Goal: Navigation & Orientation: Find specific page/section

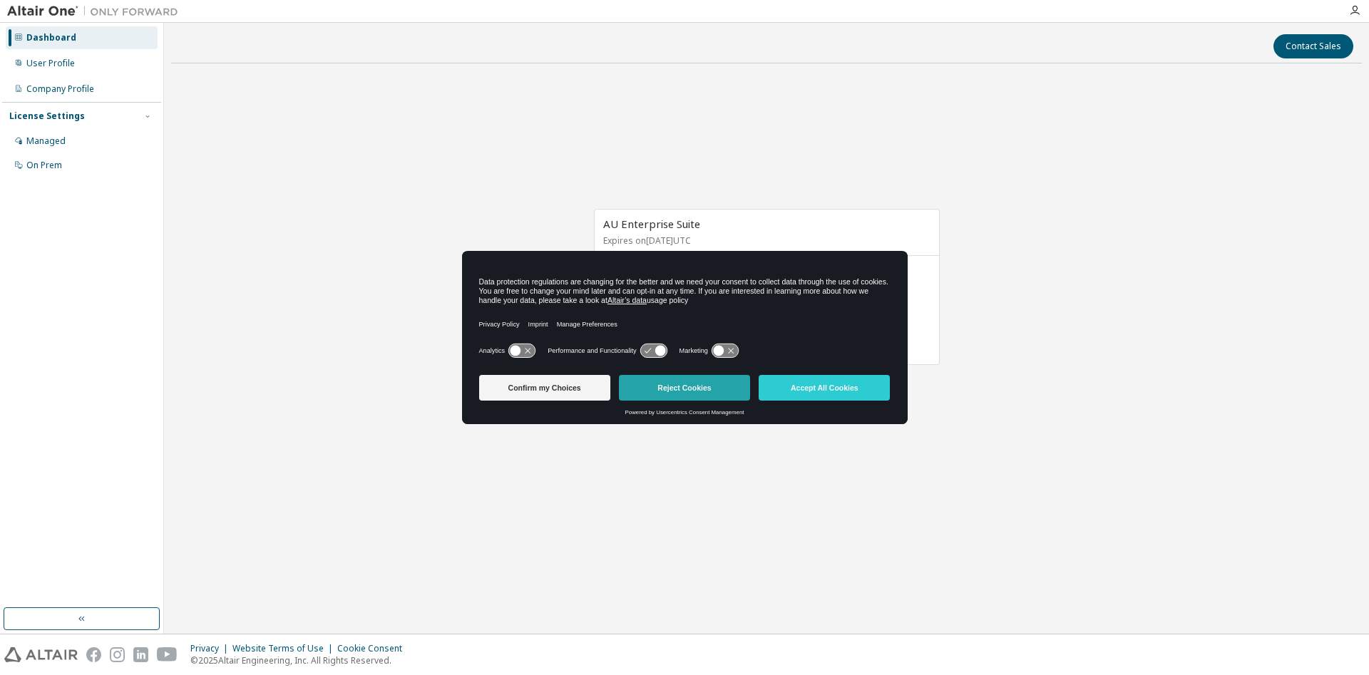
click at [713, 385] on button "Reject Cookies" at bounding box center [684, 388] width 131 height 26
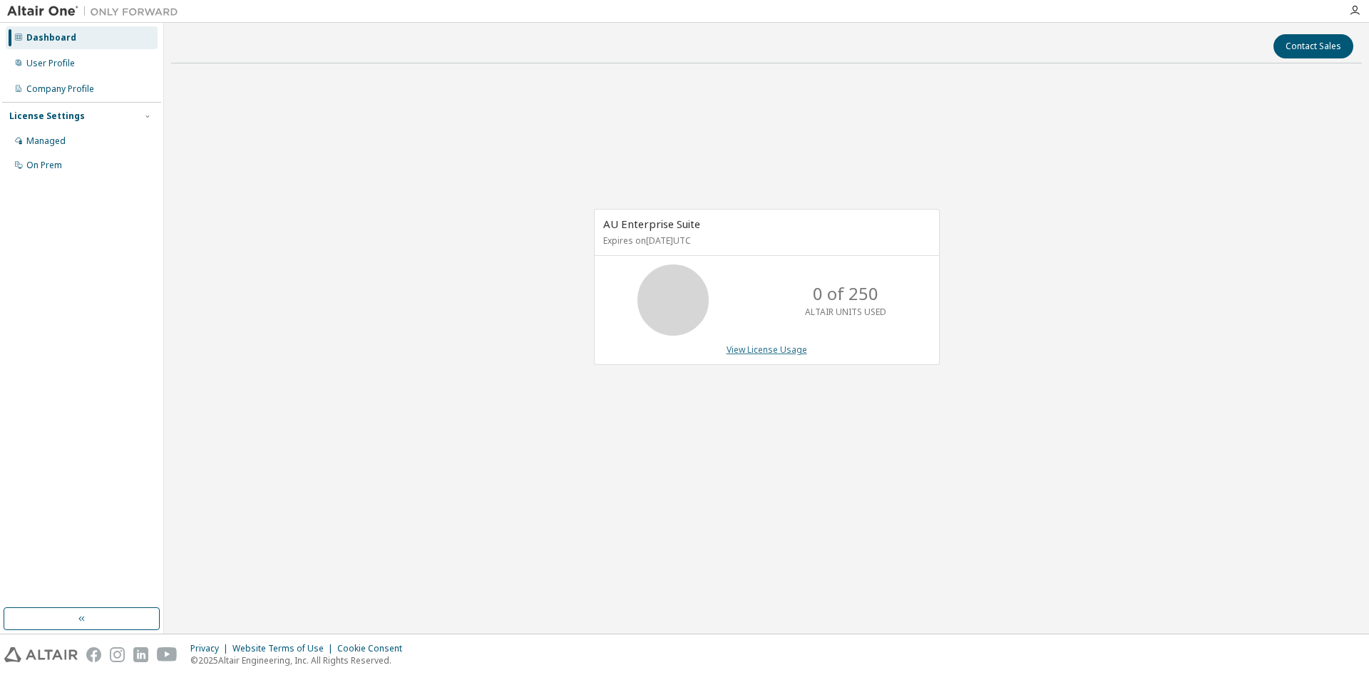
click at [761, 346] on link "View License Usage" at bounding box center [767, 350] width 81 height 12
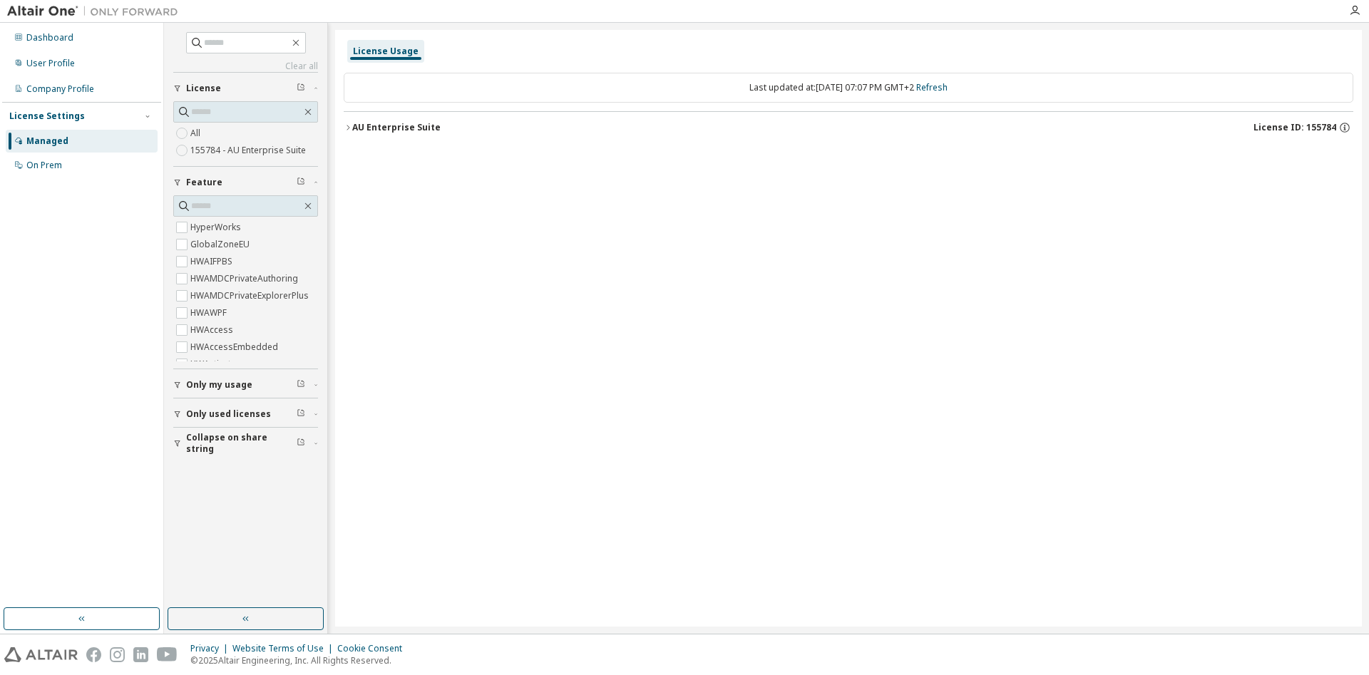
click at [269, 144] on label "155784 - AU Enterprise Suite" at bounding box center [249, 150] width 118 height 17
click at [116, 173] on div "On Prem" at bounding box center [82, 165] width 152 height 23
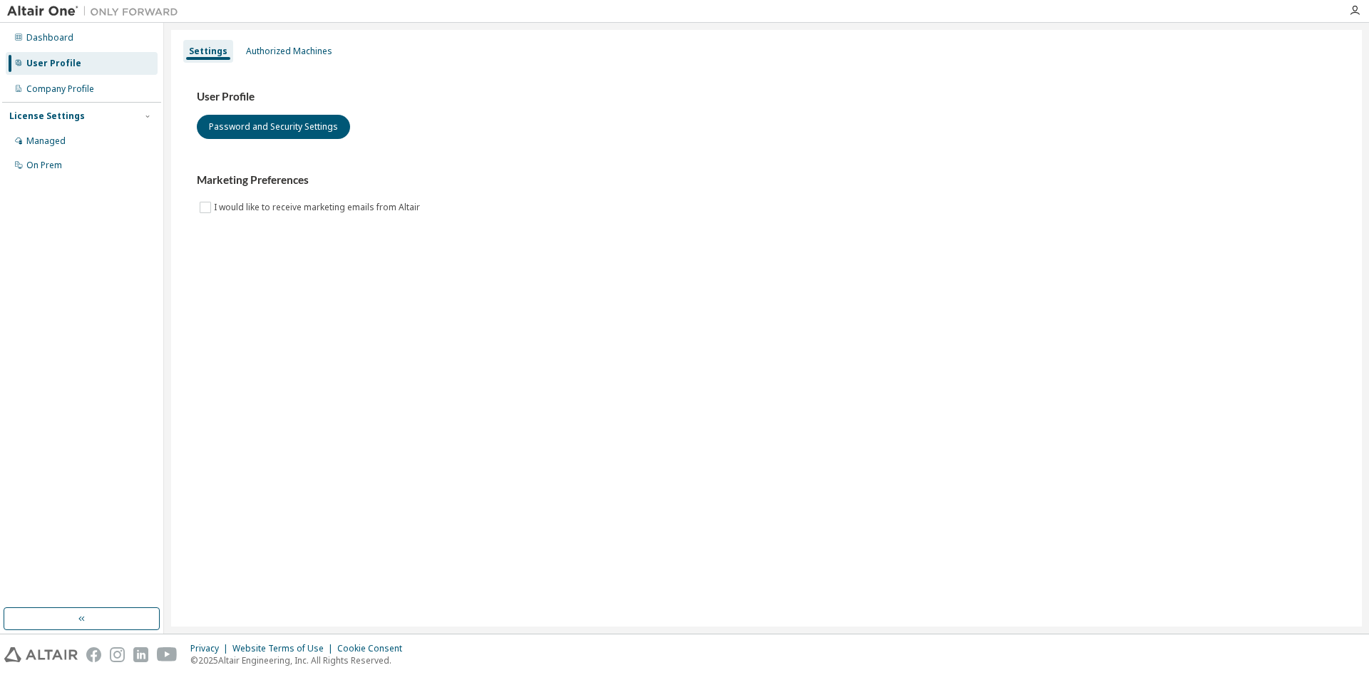
click at [39, 130] on div "License Settings Managed On Prem" at bounding box center [81, 140] width 159 height 76
click at [44, 136] on div "Managed" at bounding box center [45, 141] width 39 height 11
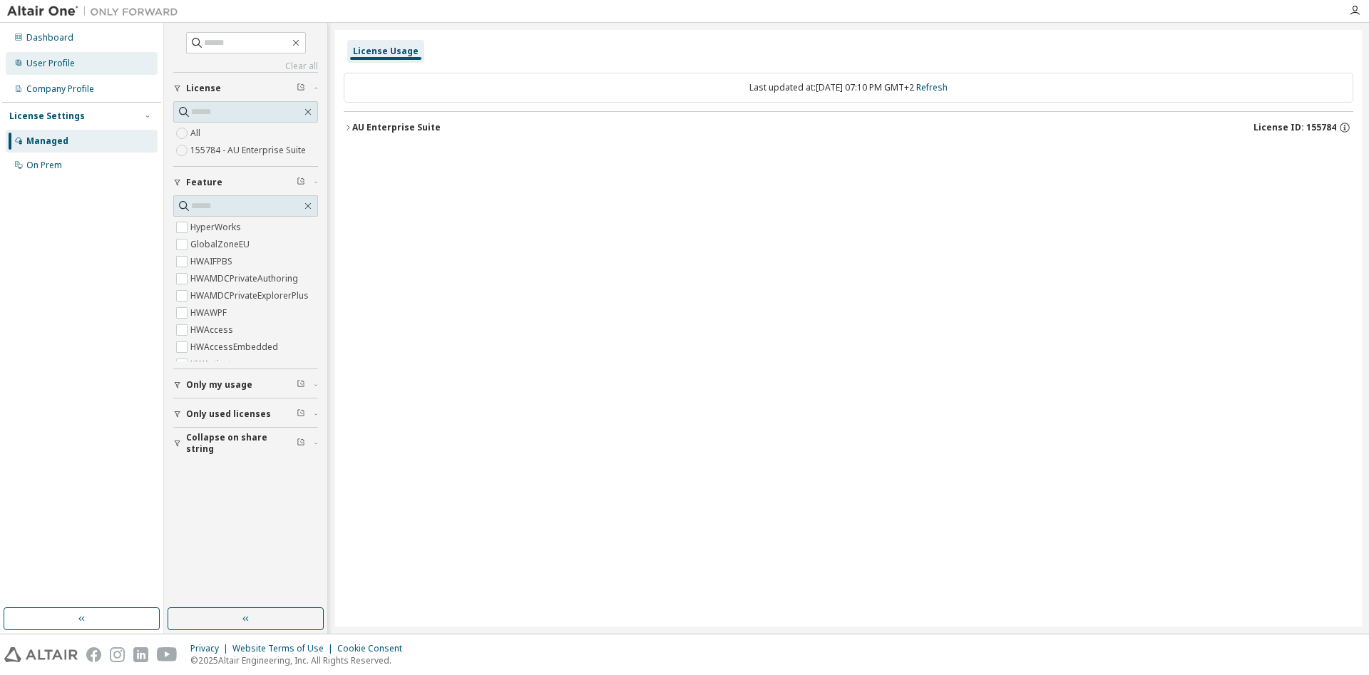
click at [88, 58] on div "User Profile" at bounding box center [82, 63] width 152 height 23
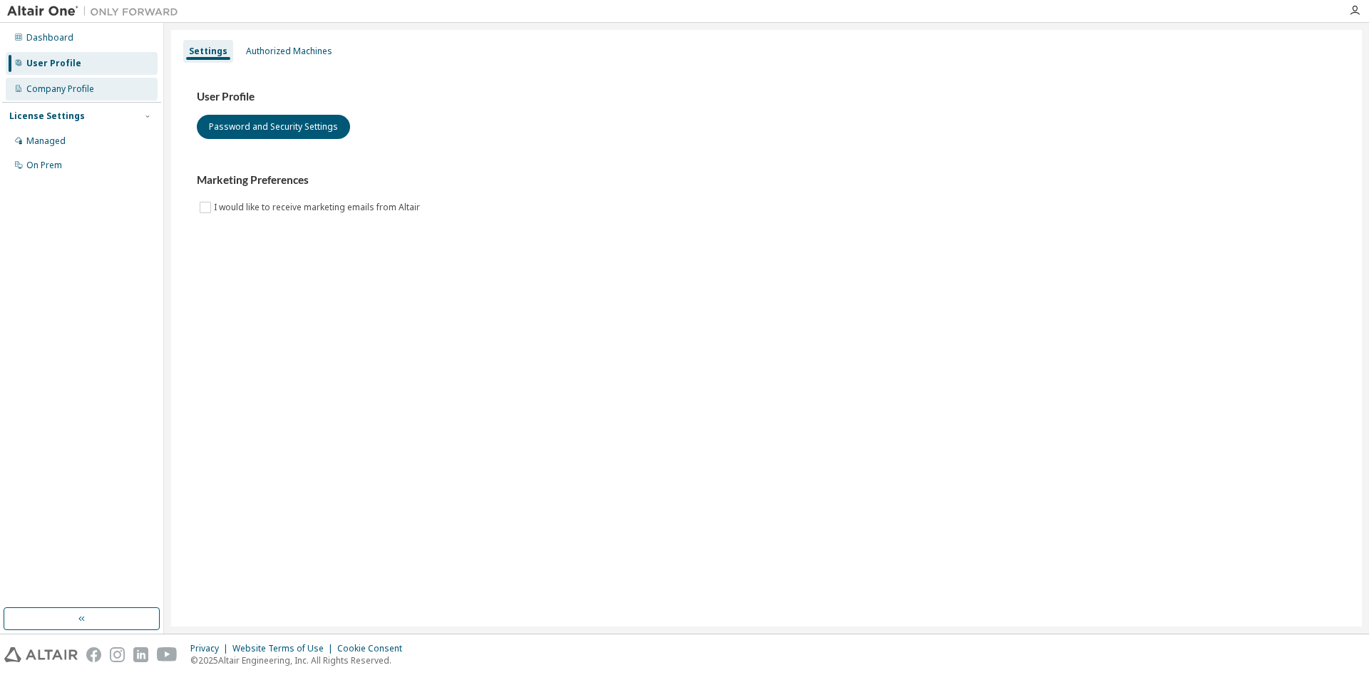
click at [73, 96] on div "Company Profile" at bounding box center [82, 89] width 152 height 23
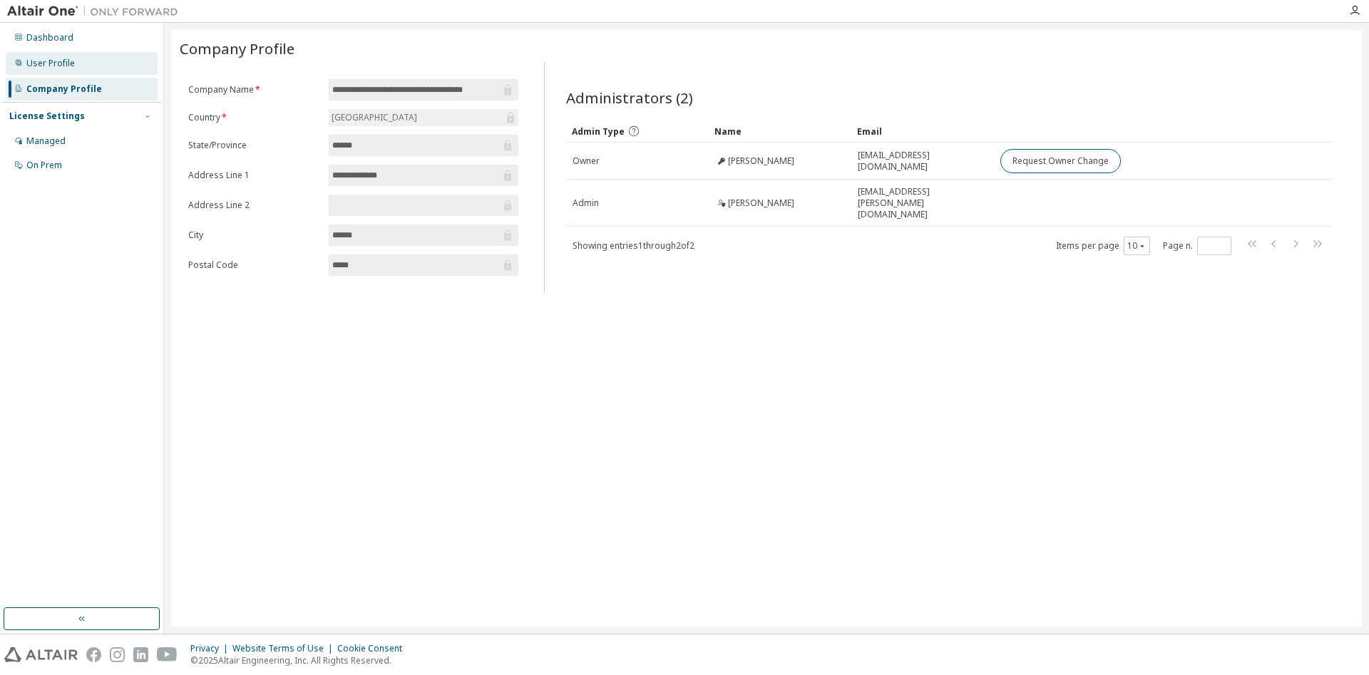
click at [78, 61] on div "User Profile" at bounding box center [82, 63] width 152 height 23
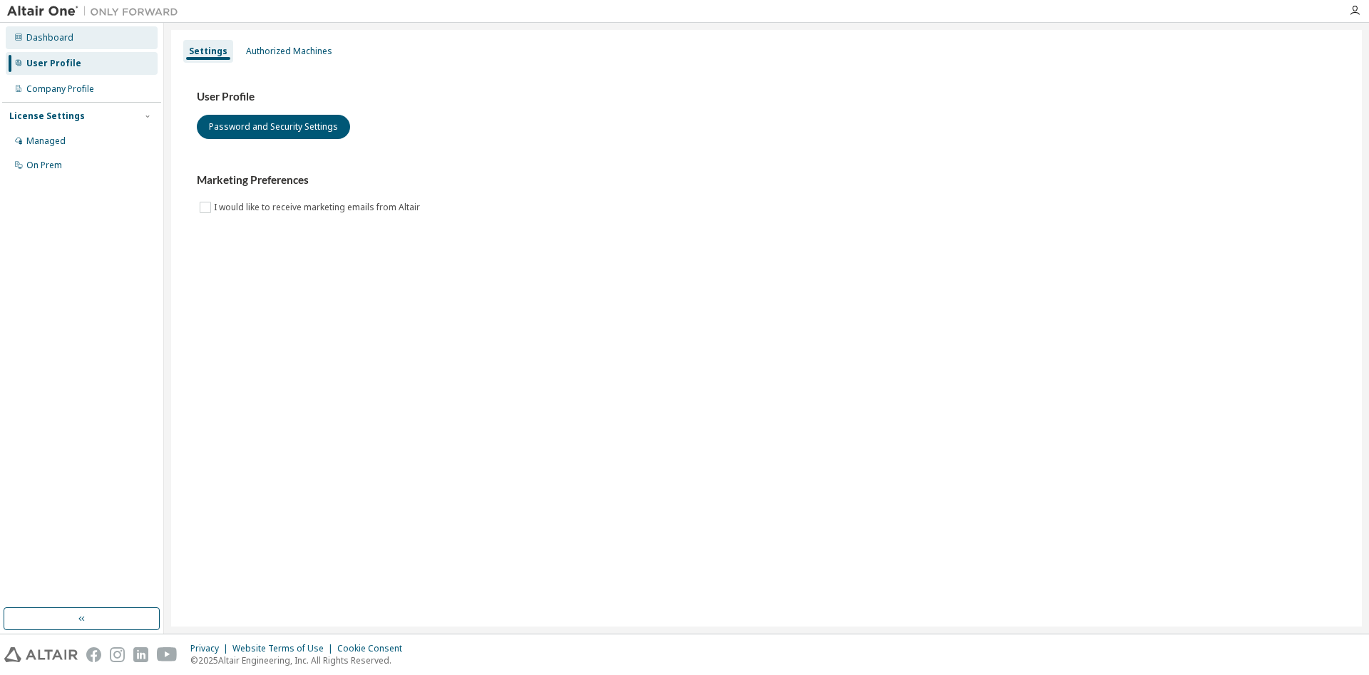
click at [78, 46] on div "Dashboard" at bounding box center [82, 37] width 152 height 23
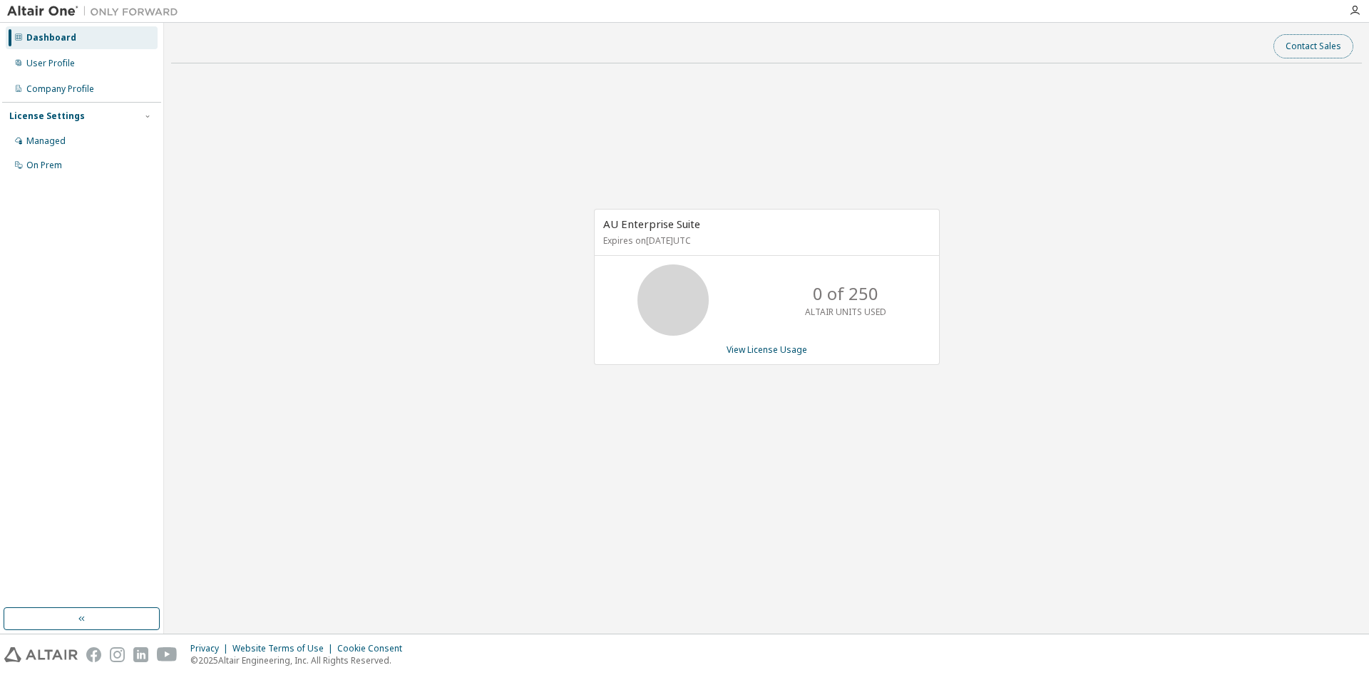
click at [1315, 47] on button "Contact Sales" at bounding box center [1314, 46] width 80 height 24
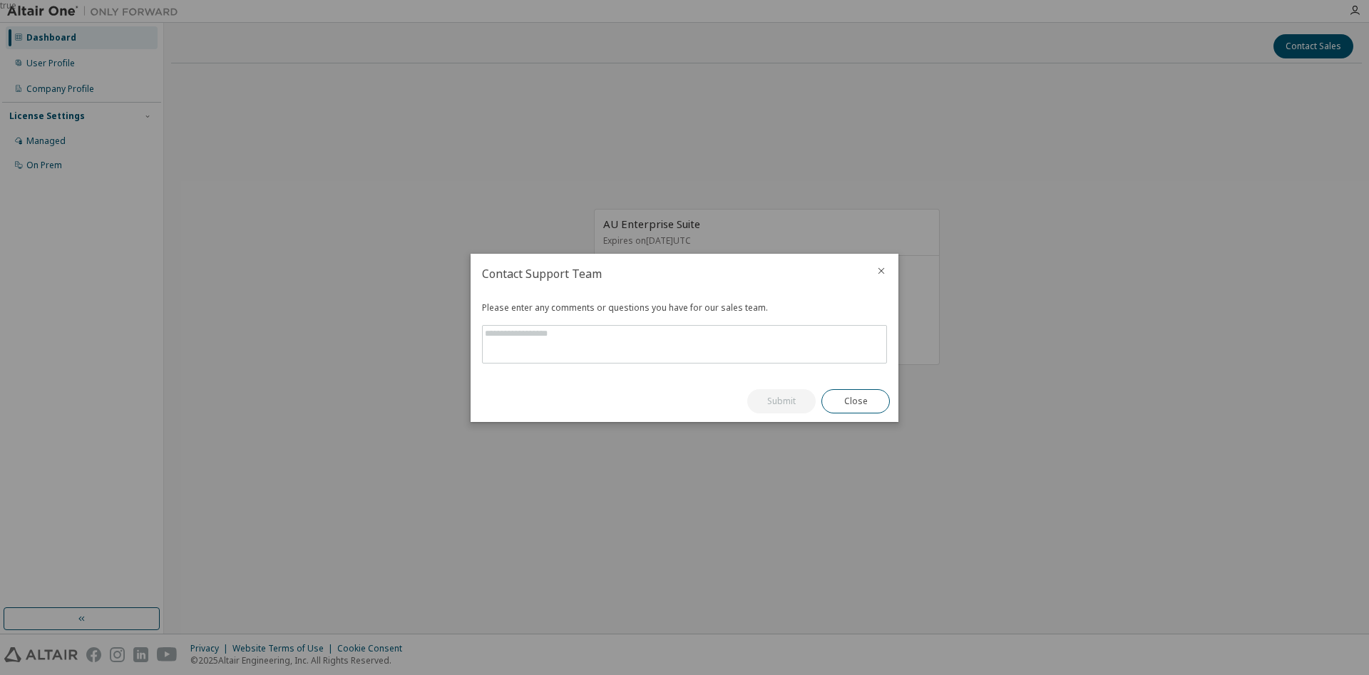
click at [889, 282] on div at bounding box center [881, 272] width 34 height 37
click at [884, 277] on icon "close" at bounding box center [881, 270] width 11 height 11
